Goal: Task Accomplishment & Management: Use online tool/utility

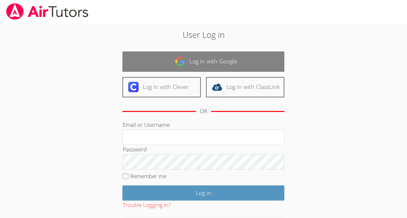
click at [198, 56] on link "Log in with Google" at bounding box center [203, 62] width 162 height 20
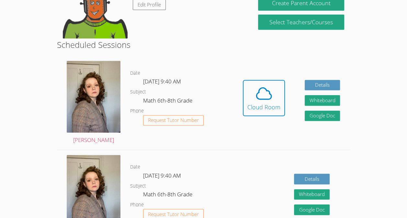
scroll to position [134, 0]
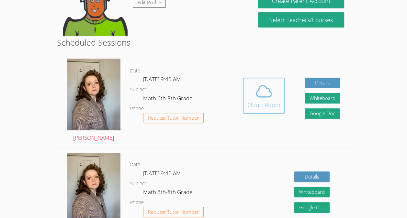
click at [260, 97] on icon at bounding box center [264, 91] width 15 height 11
click at [264, 104] on div "Cloud Room" at bounding box center [264, 104] width 33 height 9
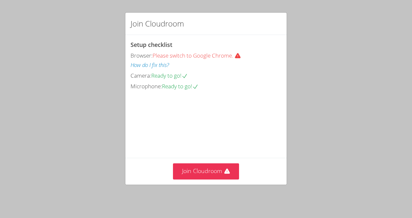
click at [325, 29] on div "Join Cloudroom Setup checklist Browser: Please switch to Google Chrome. How do …" at bounding box center [206, 109] width 412 height 218
click at [207, 172] on button "Join Cloudroom" at bounding box center [206, 172] width 66 height 16
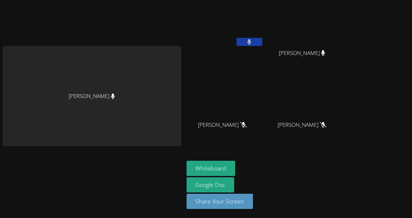
click at [240, 45] on button at bounding box center [250, 42] width 26 height 8
click at [248, 45] on button at bounding box center [250, 42] width 26 height 8
click at [256, 42] on button at bounding box center [250, 42] width 26 height 8
click at [243, 44] on button at bounding box center [250, 42] width 26 height 8
click at [256, 43] on button at bounding box center [250, 42] width 26 height 8
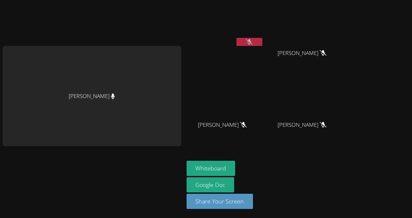
click at [256, 43] on button at bounding box center [250, 42] width 26 height 8
click at [255, 43] on button at bounding box center [250, 42] width 26 height 8
click at [209, 169] on button "Whiteboard" at bounding box center [211, 168] width 49 height 15
click at [245, 44] on button at bounding box center [250, 42] width 26 height 8
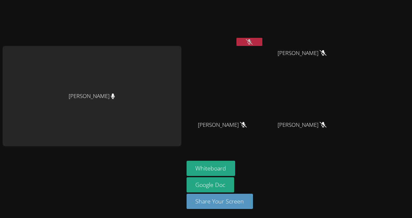
click at [320, 56] on icon at bounding box center [323, 53] width 7 height 6
click at [202, 75] on video at bounding box center [225, 96] width 77 height 43
click at [245, 50] on div "Albin Morales Herrera" at bounding box center [225, 37] width 77 height 69
drag, startPoint x: 252, startPoint y: 44, endPoint x: 287, endPoint y: 10, distance: 48.1
click at [255, 39] on button at bounding box center [250, 42] width 26 height 8
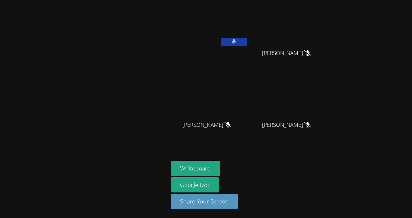
click at [236, 40] on button at bounding box center [234, 42] width 26 height 8
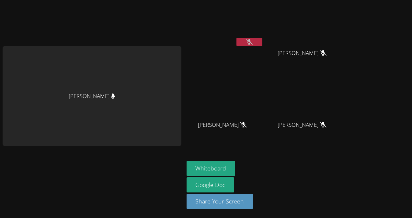
click at [251, 45] on button at bounding box center [250, 42] width 26 height 8
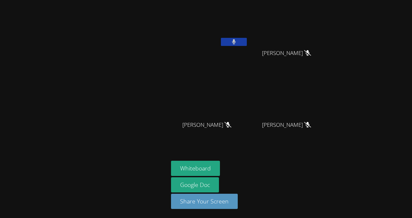
click at [235, 41] on icon at bounding box center [234, 42] width 4 height 6
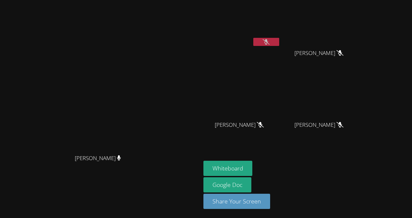
click at [259, 44] on button at bounding box center [266, 42] width 26 height 8
click at [2, 111] on main "Hannah Stoodley Hannah Stoodley" at bounding box center [100, 109] width 201 height 218
click at [262, 37] on video at bounding box center [242, 24] width 77 height 43
click at [280, 35] on video at bounding box center [242, 24] width 77 height 43
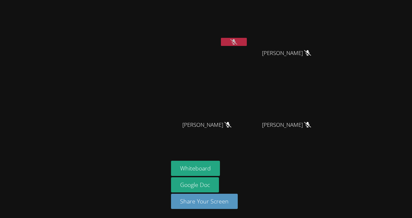
click at [240, 40] on button at bounding box center [234, 42] width 26 height 8
click at [104, 109] on div at bounding box center [84, 109] width 163 height 213
click at [111, 103] on div at bounding box center [84, 109] width 163 height 213
click at [115, 104] on div at bounding box center [84, 109] width 163 height 213
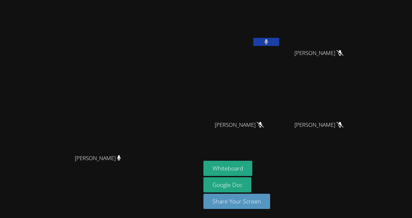
click at [268, 41] on icon at bounding box center [266, 42] width 4 height 6
click at [270, 41] on icon at bounding box center [266, 42] width 7 height 6
click at [268, 41] on icon at bounding box center [266, 42] width 4 height 6
click at [270, 41] on icon at bounding box center [266, 42] width 7 height 6
click at [268, 41] on icon at bounding box center [266, 42] width 4 height 6
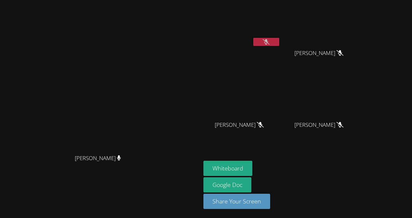
click at [261, 45] on button at bounding box center [266, 42] width 26 height 8
click at [276, 42] on button at bounding box center [266, 42] width 26 height 8
click at [411, 123] on div "Hannah Stoodley Hannah Stoodley Albin Morales Herrera Odarly Monteagdo-Rodrigue…" at bounding box center [206, 109] width 412 height 218
click at [270, 40] on icon at bounding box center [266, 42] width 7 height 6
click at [268, 42] on icon at bounding box center [266, 42] width 4 height 6
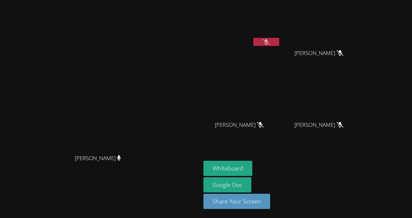
click at [279, 43] on button at bounding box center [266, 42] width 26 height 8
click at [276, 43] on button at bounding box center [266, 42] width 26 height 8
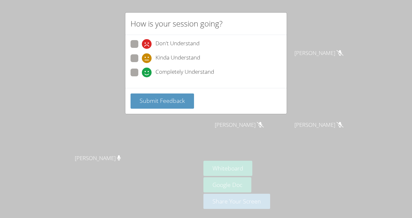
click at [175, 58] on span "Kinda Understand" at bounding box center [178, 58] width 45 height 10
click at [147, 58] on input "Kinda Understand" at bounding box center [145, 57] width 6 height 6
radio input "true"
click at [163, 97] on span "Submit Feedback" at bounding box center [162, 101] width 45 height 8
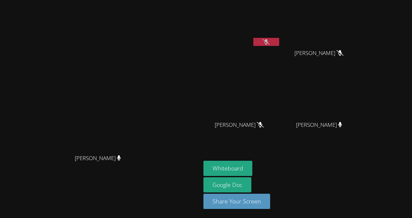
click at [270, 43] on icon at bounding box center [266, 42] width 7 height 6
click at [268, 42] on icon at bounding box center [266, 42] width 4 height 6
click at [270, 41] on icon at bounding box center [266, 42] width 7 height 6
click at [275, 41] on button at bounding box center [266, 42] width 26 height 8
click at [279, 39] on button at bounding box center [266, 42] width 26 height 8
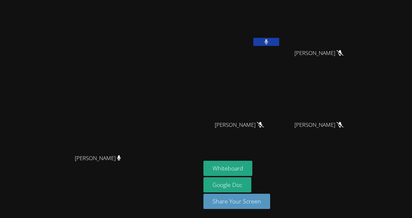
click at [268, 41] on icon at bounding box center [266, 42] width 4 height 6
click at [269, 43] on button at bounding box center [266, 42] width 26 height 8
click at [255, 43] on button at bounding box center [266, 42] width 26 height 8
click at [255, 43] on div "Albin Morales Herrera" at bounding box center [242, 26] width 77 height 46
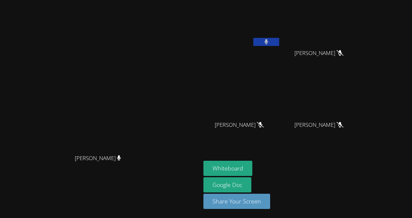
click at [269, 40] on button at bounding box center [266, 42] width 26 height 8
click at [278, 43] on button at bounding box center [266, 42] width 26 height 8
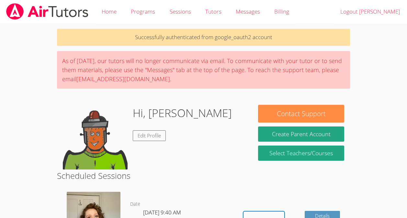
scroll to position [134, 0]
